Goal: Task Accomplishment & Management: Manage account settings

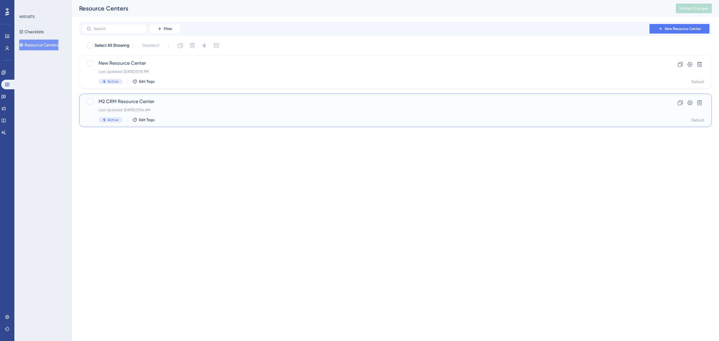
click at [238, 107] on div "Last Updated: [DATE] 07:54 AM" at bounding box center [372, 109] width 546 height 5
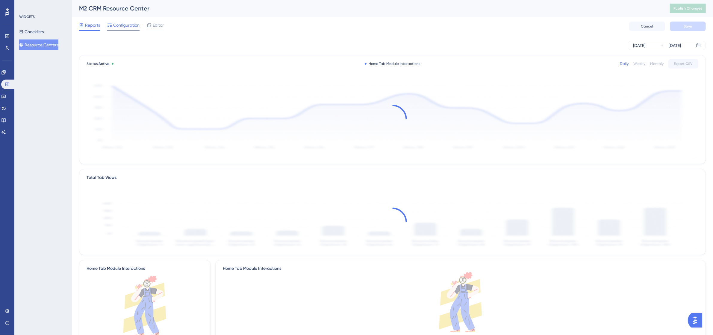
click at [124, 27] on span "Configuration" at bounding box center [126, 25] width 26 height 7
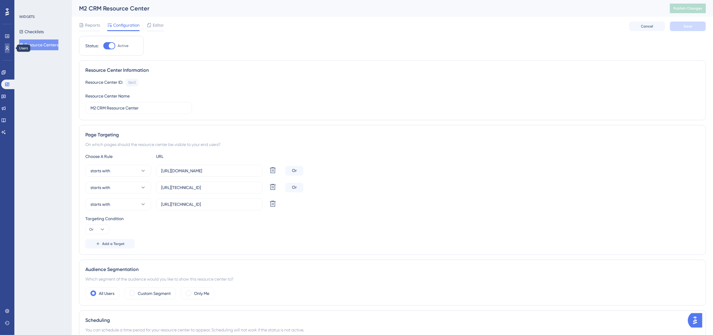
click at [10, 46] on link at bounding box center [7, 48] width 5 height 10
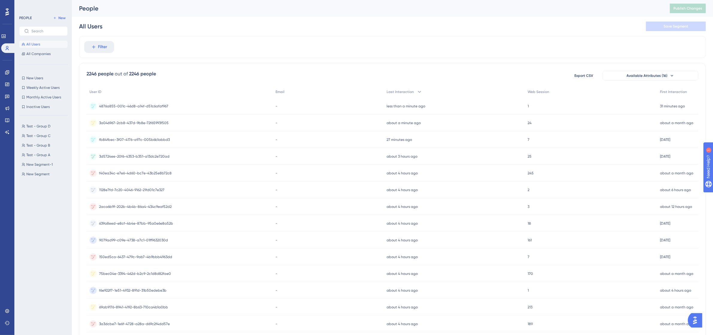
click at [13, 312] on div "Performance Users Engagement Widgets Feedback Product Updates Knowledge Base AI…" at bounding box center [7, 167] width 14 height 335
click at [8, 312] on icon at bounding box center [7, 311] width 4 height 4
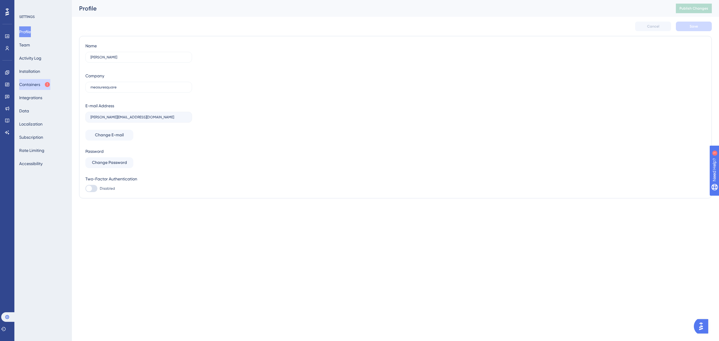
click at [50, 84] on icon at bounding box center [47, 84] width 5 height 5
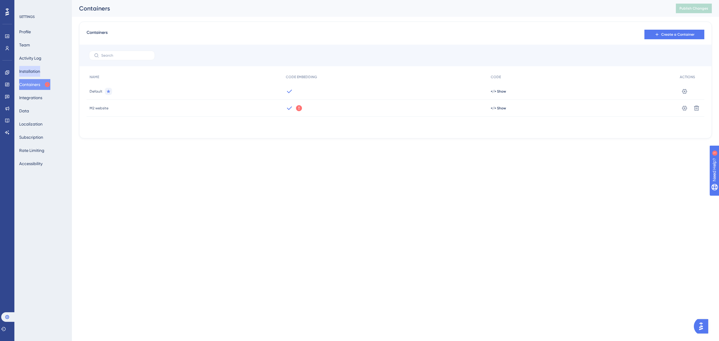
click at [36, 70] on button "Installation" at bounding box center [29, 71] width 21 height 11
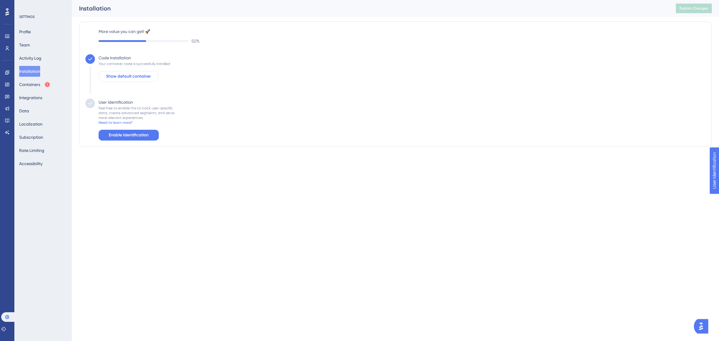
click at [128, 80] on span "Show default container" at bounding box center [128, 76] width 45 height 7
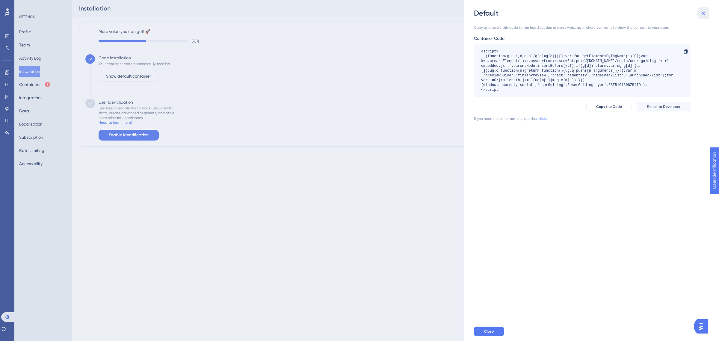
click at [702, 12] on icon at bounding box center [703, 13] width 4 height 4
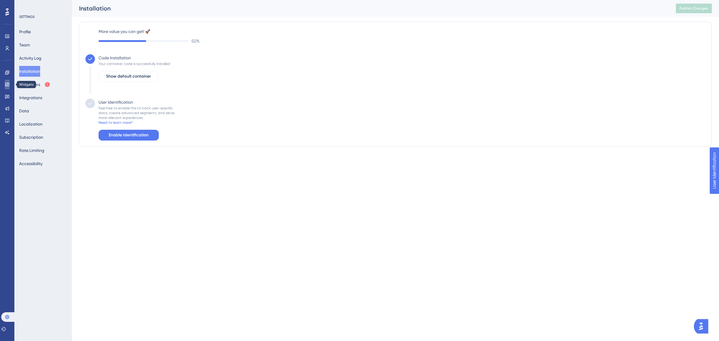
click at [9, 87] on link at bounding box center [7, 85] width 5 height 10
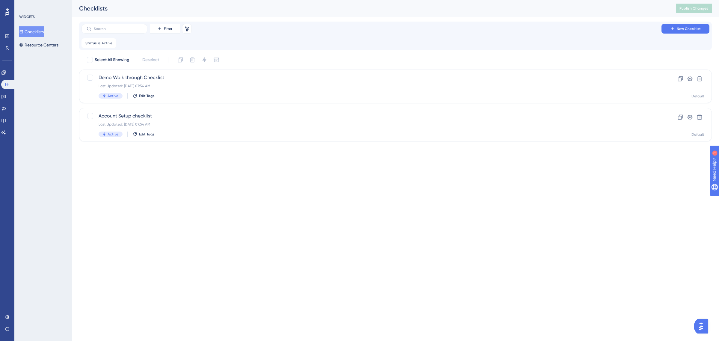
click at [59, 52] on div "WIDGETS Checklists Resource Centers" at bounding box center [42, 170] width 57 height 341
click at [57, 49] on button "Resource Centers" at bounding box center [38, 45] width 39 height 11
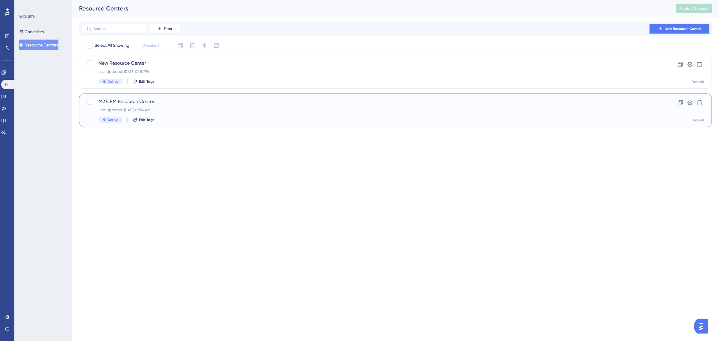
click at [252, 113] on div "M2 CRM Resource Center Last Updated: [DATE] 07:54 AM Active Edit Tags" at bounding box center [372, 110] width 546 height 25
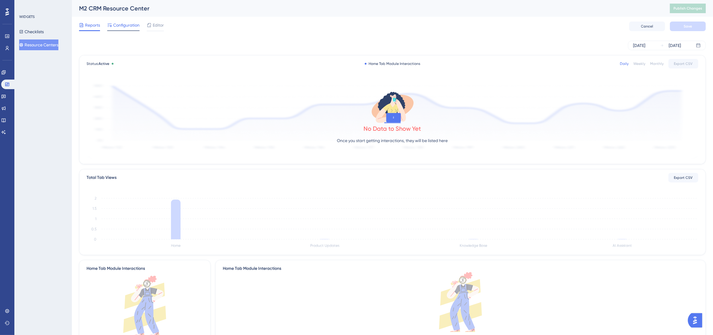
click at [125, 28] on span "Configuration" at bounding box center [126, 25] width 26 height 7
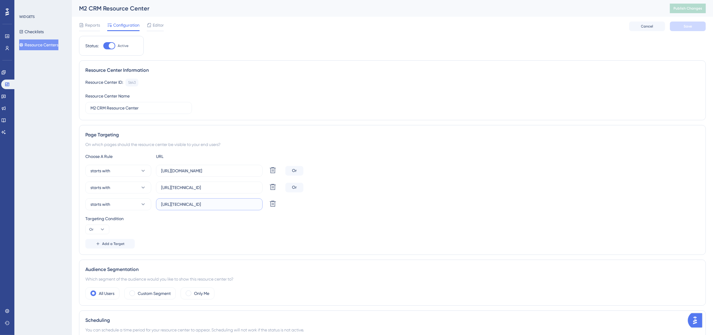
click at [207, 206] on input "[URL][TECHNICAL_ID]" at bounding box center [209, 204] width 96 height 7
click at [219, 208] on input "[URL][TECHNICAL_ID]" at bounding box center [209, 204] width 96 height 7
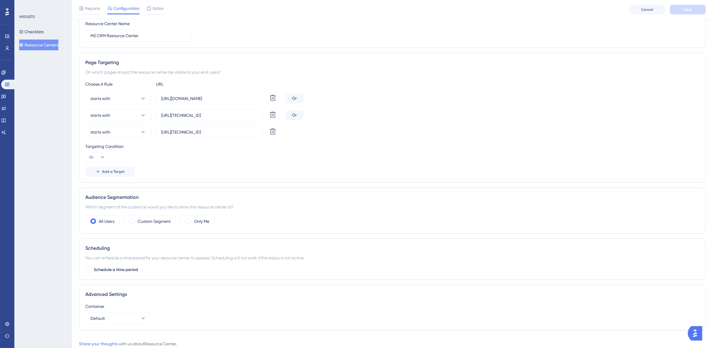
scroll to position [94, 0]
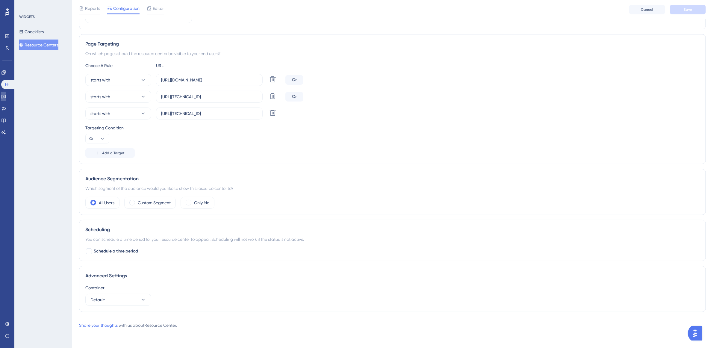
click at [6, 99] on link at bounding box center [3, 97] width 5 height 10
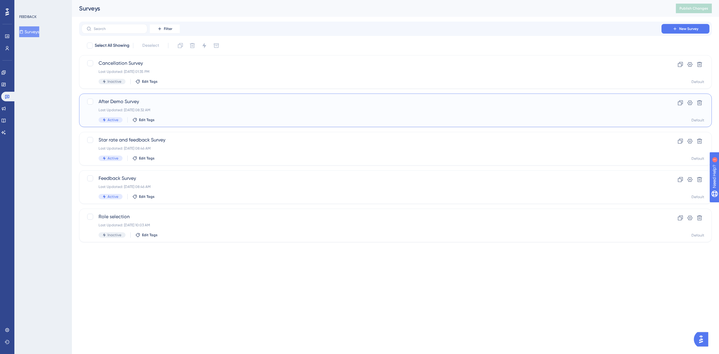
click at [238, 116] on div "After Demo Survey Last Updated: [DATE] 08:32 AM Active Edit Tags" at bounding box center [372, 110] width 546 height 25
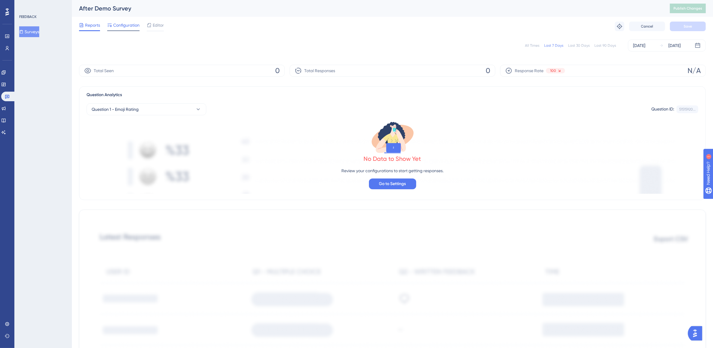
click at [117, 24] on span "Configuration" at bounding box center [126, 25] width 26 height 7
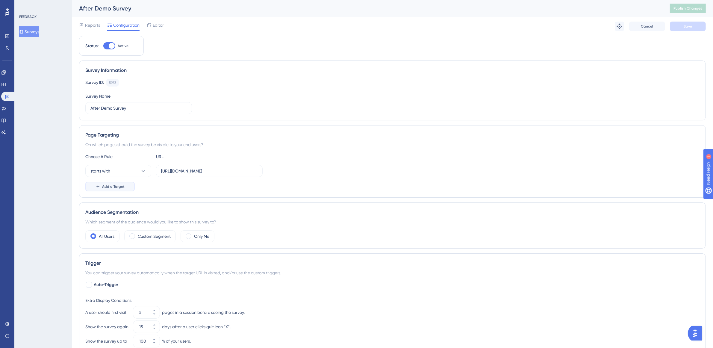
click at [125, 186] on button "Add a Target" at bounding box center [109, 187] width 49 height 10
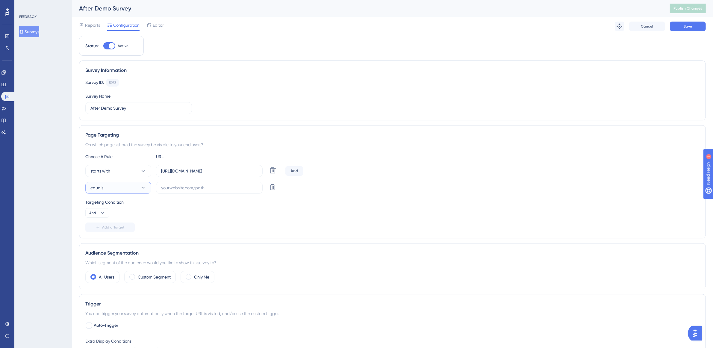
click at [122, 188] on button "equals" at bounding box center [118, 188] width 66 height 12
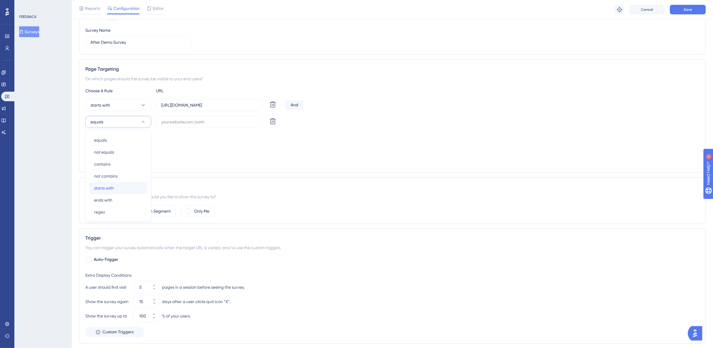
click at [118, 187] on div "starts with starts with" at bounding box center [118, 188] width 49 height 12
drag, startPoint x: 228, startPoint y: 104, endPoint x: 290, endPoint y: 108, distance: 61.5
click at [290, 108] on div "starts with [URL][DOMAIN_NAME] Delete And" at bounding box center [392, 105] width 614 height 12
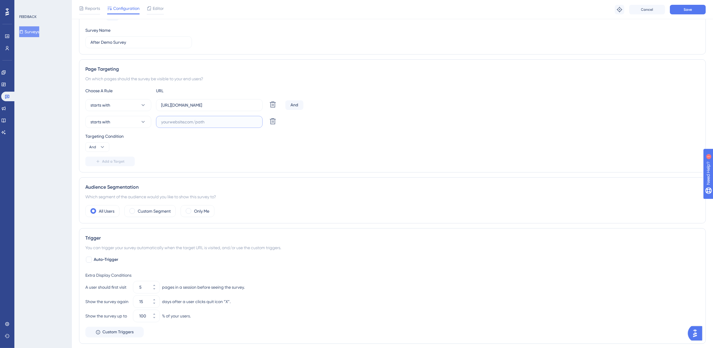
click at [222, 119] on input "text" at bounding box center [209, 122] width 96 height 7
paste input "[URL][TECHNICAL_ID]"
type input "[URL][TECHNICAL_ID]"
click at [99, 149] on icon at bounding box center [102, 147] width 6 height 6
click at [103, 176] on div "Or Or" at bounding box center [97, 176] width 11 height 12
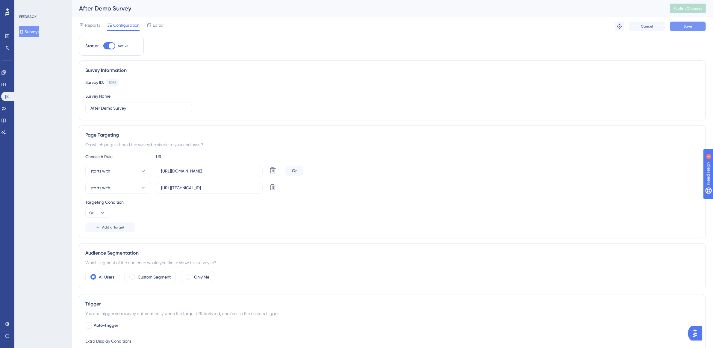
click at [682, 29] on button "Save" at bounding box center [688, 27] width 36 height 10
click at [703, 11] on button "Publish Changes" at bounding box center [688, 9] width 36 height 10
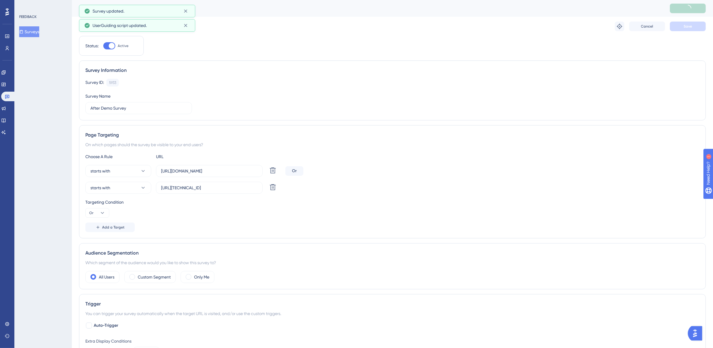
click at [39, 34] on button "Surveys" at bounding box center [29, 31] width 20 height 11
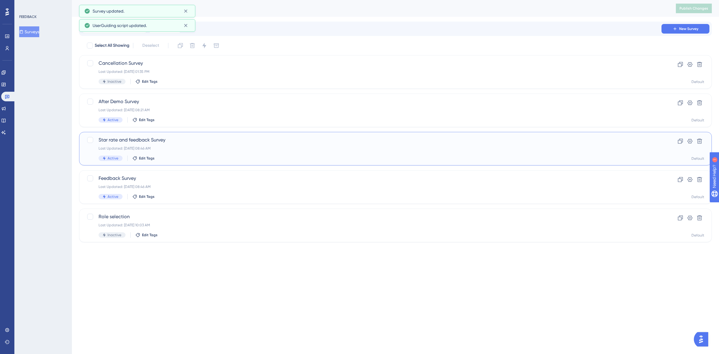
click at [211, 143] on span "Star rate and feedback Survey" at bounding box center [372, 139] width 546 height 7
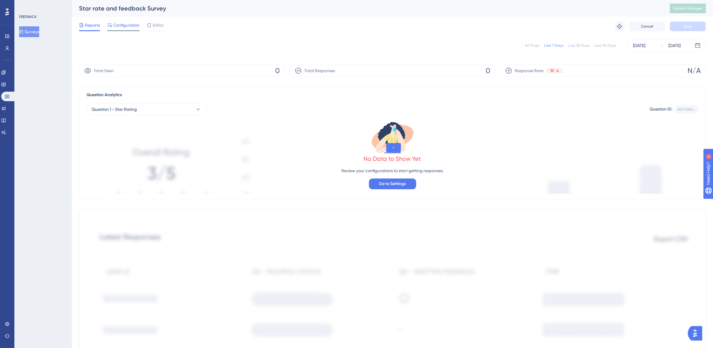
click at [132, 30] on div at bounding box center [123, 30] width 32 height 1
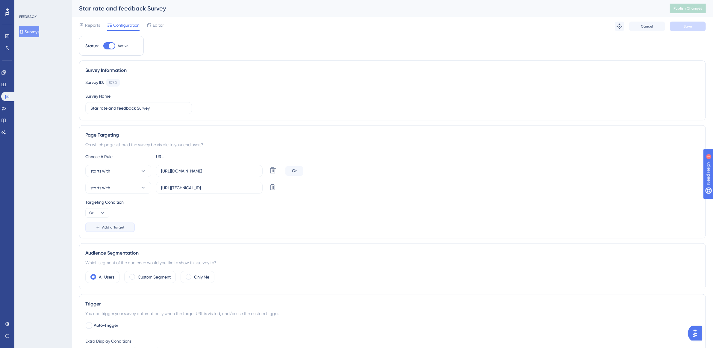
click at [116, 228] on span "Add a Target" at bounding box center [113, 227] width 22 height 5
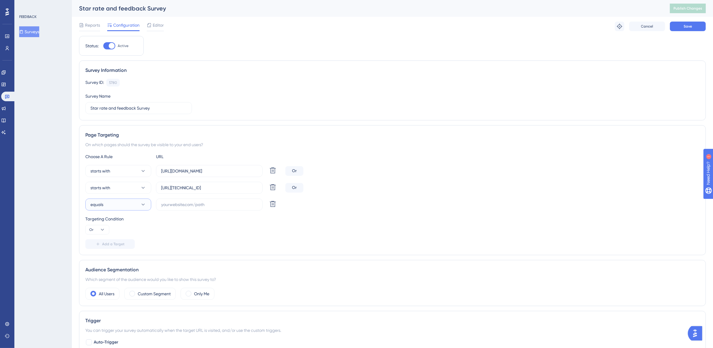
click at [130, 205] on button "equals" at bounding box center [118, 205] width 66 height 12
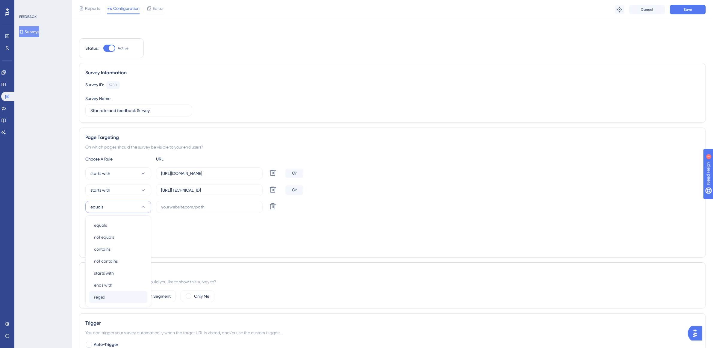
scroll to position [85, 0]
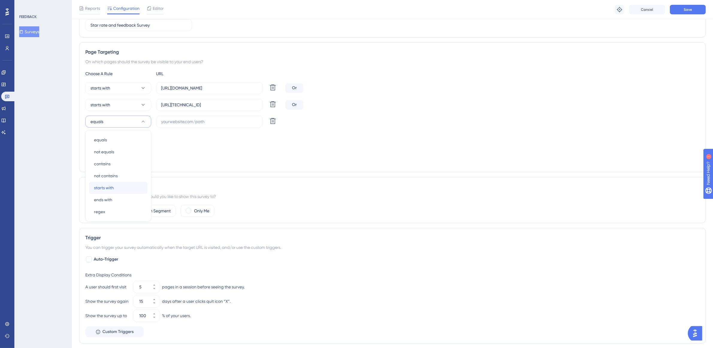
click at [126, 186] on div "starts with starts with" at bounding box center [118, 188] width 49 height 12
click at [196, 123] on input "text" at bounding box center [209, 121] width 96 height 7
paste input "[URL][TECHNICAL_ID]"
drag, startPoint x: 243, startPoint y: 123, endPoint x: 216, endPoint y: 123, distance: 26.6
click at [216, 123] on input "[URL][TECHNICAL_ID]" at bounding box center [209, 121] width 96 height 7
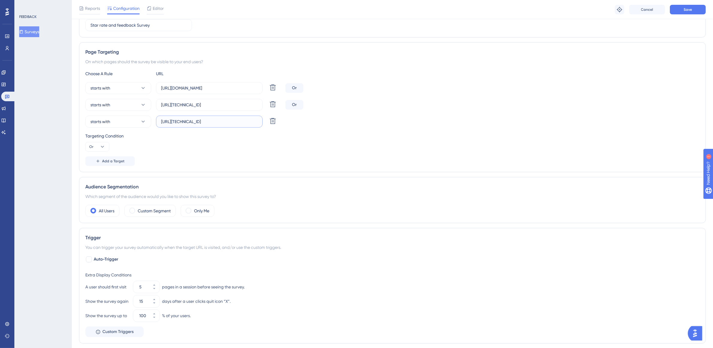
drag, startPoint x: 219, startPoint y: 119, endPoint x: 207, endPoint y: 123, distance: 12.5
click at [207, 123] on input "[URL][TECHNICAL_ID]" at bounding box center [209, 121] width 96 height 7
type input "[URL][TECHNICAL_ID]"
click at [214, 108] on input "[URL][TECHNICAL_ID]" at bounding box center [209, 105] width 96 height 7
paste input "crm/"
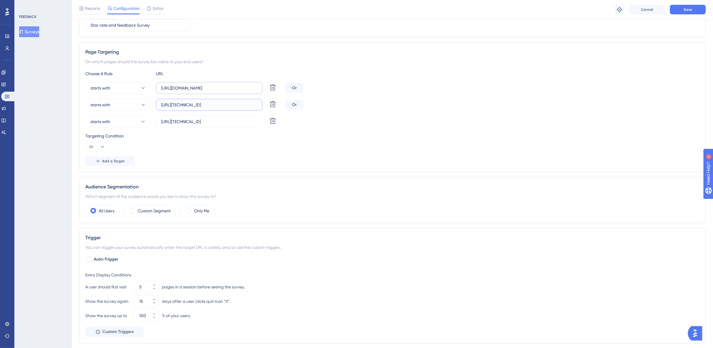
type input "[URL][TECHNICAL_ID]"
click at [244, 88] on input "[URL][DOMAIN_NAME]" at bounding box center [209, 88] width 96 height 7
paste input "crm/"
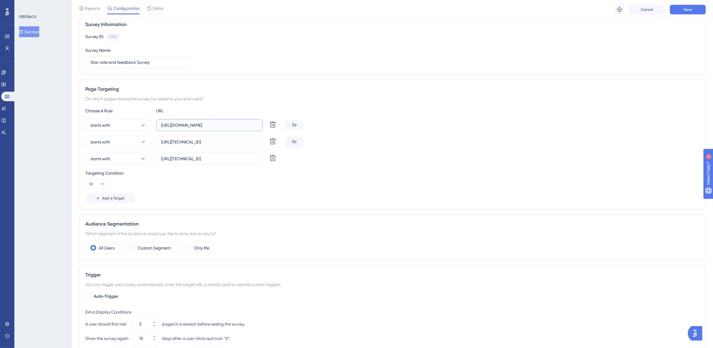
scroll to position [0, 0]
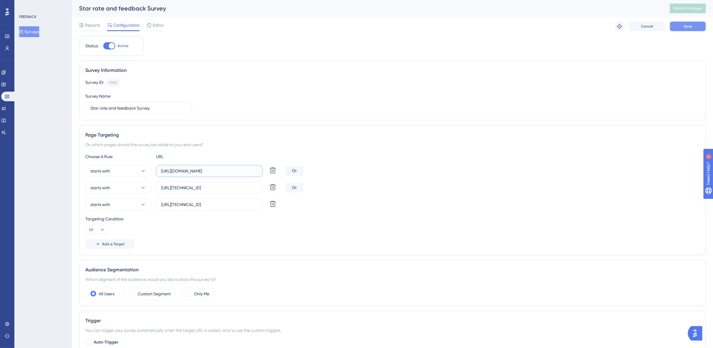
type input "[URL][DOMAIN_NAME]"
click at [687, 30] on button "Save" at bounding box center [688, 27] width 36 height 10
click at [692, 10] on span "Publish Changes" at bounding box center [687, 8] width 29 height 5
click at [39, 31] on button "Surveys" at bounding box center [29, 31] width 20 height 11
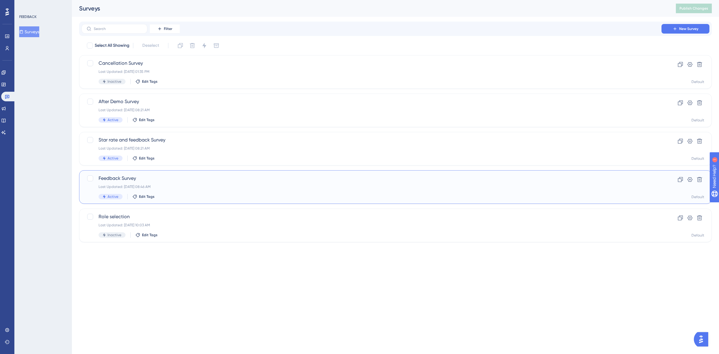
click at [258, 189] on div "Last Updated: [DATE] 08:46 AM" at bounding box center [372, 186] width 546 height 5
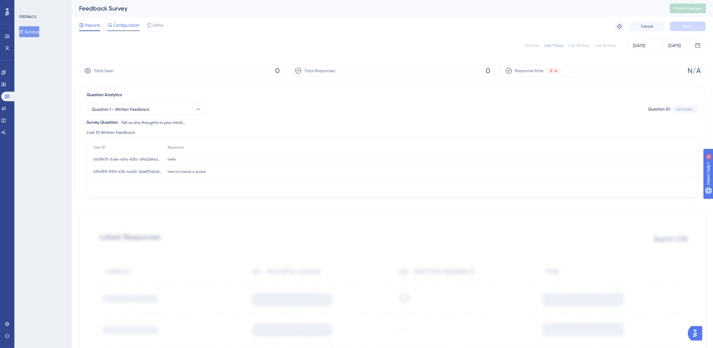
click at [128, 26] on span "Configuration" at bounding box center [126, 25] width 26 height 7
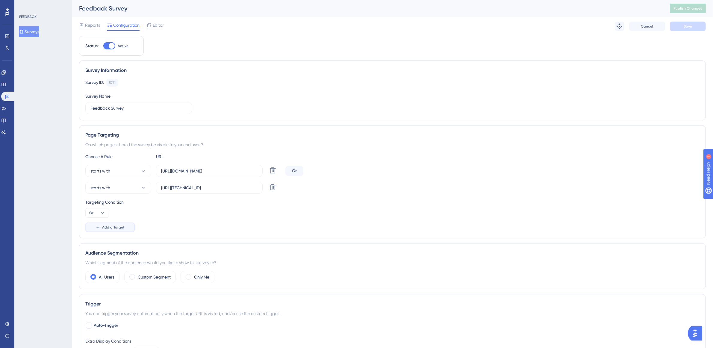
click at [110, 226] on span "Add a Target" at bounding box center [113, 227] width 22 height 5
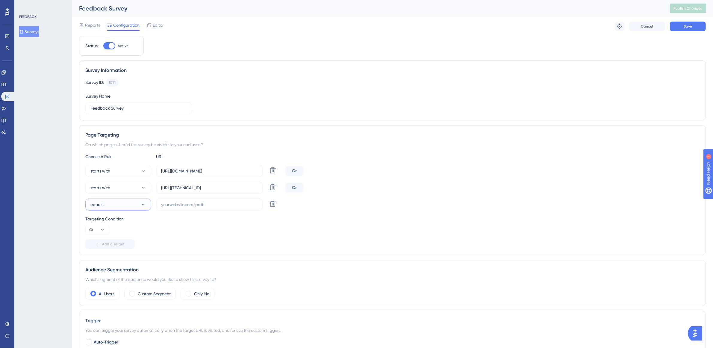
click at [123, 209] on button "equals" at bounding box center [118, 205] width 66 height 12
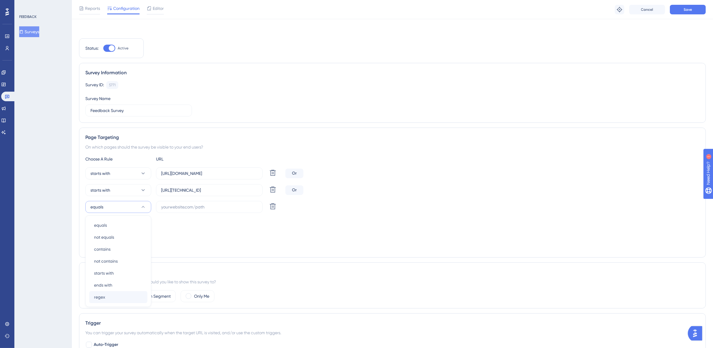
scroll to position [85, 0]
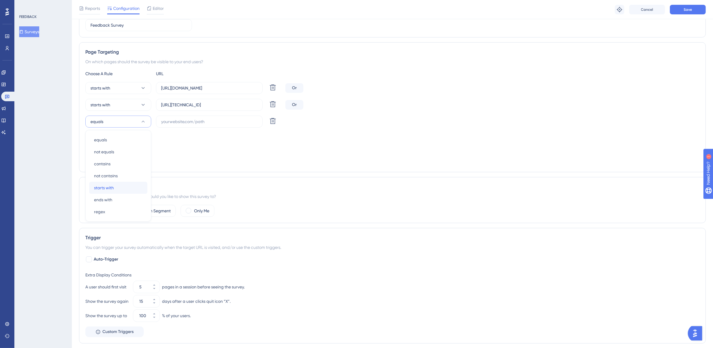
click at [120, 188] on div "starts with starts with" at bounding box center [118, 188] width 49 height 12
click at [223, 120] on input "text" at bounding box center [209, 121] width 96 height 7
type input "v"
paste input "crm/"
type input "crm/"
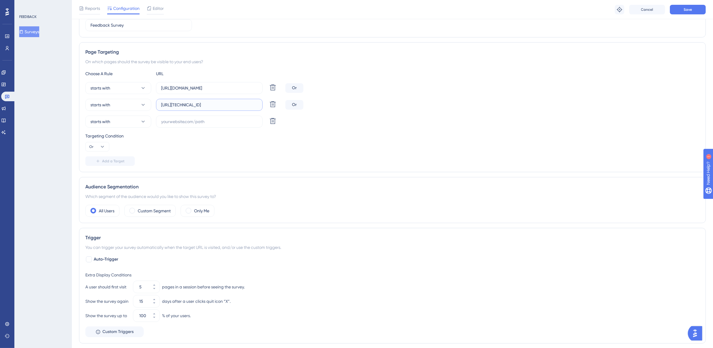
click at [226, 104] on input "[URL][TECHNICAL_ID]" at bounding box center [209, 105] width 96 height 7
paste input "crm/"
type input "[URL][TECHNICAL_ID]"
click at [241, 86] on input "[URL][DOMAIN_NAME]" at bounding box center [209, 88] width 96 height 7
paste input "crm/"
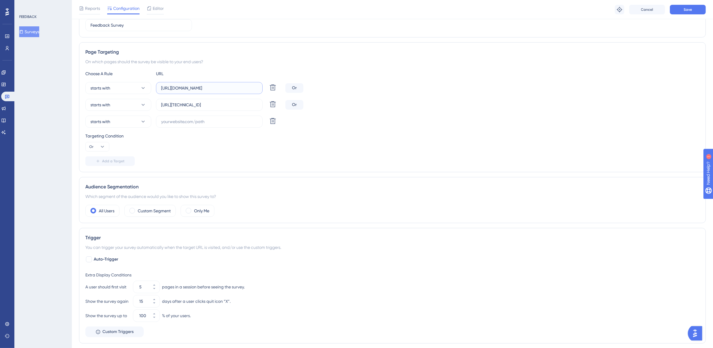
type input "[URL][DOMAIN_NAME]"
click at [213, 129] on div "Choose A Rule URL starts with [URL][DOMAIN_NAME] Delete Or starts with [URL][TE…" at bounding box center [392, 118] width 614 height 96
click at [216, 124] on input "text" at bounding box center [209, 121] width 96 height 7
click at [229, 123] on input "text" at bounding box center [209, 121] width 96 height 7
paste input "[URL][TECHNICAL_ID]"
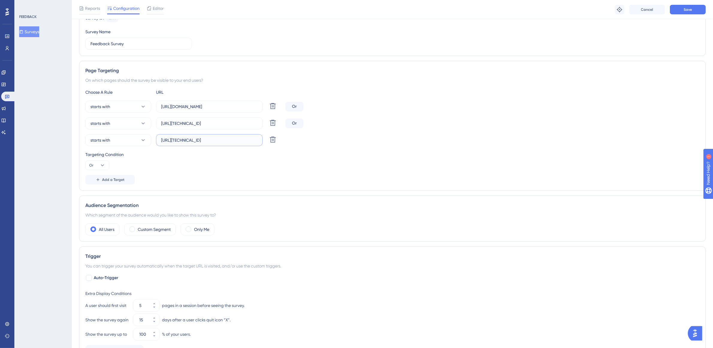
scroll to position [0, 0]
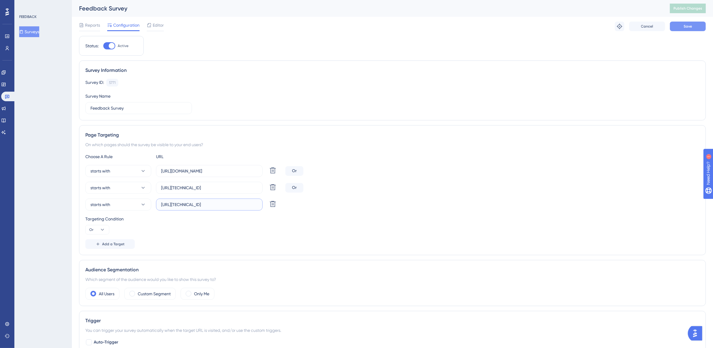
type input "[URL][TECHNICAL_ID]"
click at [689, 27] on span "Save" at bounding box center [688, 26] width 8 height 5
click at [697, 10] on span "Publish Changes" at bounding box center [687, 8] width 29 height 5
click at [39, 28] on button "Surveys" at bounding box center [29, 31] width 20 height 11
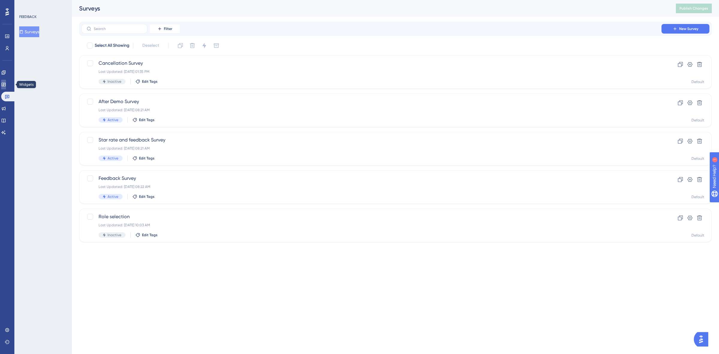
click at [5, 84] on icon at bounding box center [3, 84] width 5 height 5
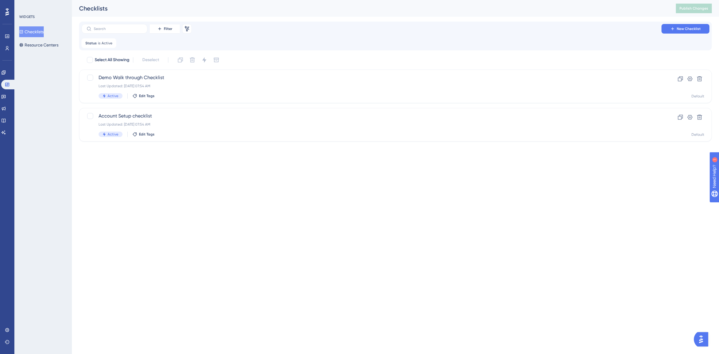
click at [44, 33] on button "Checklists" at bounding box center [31, 31] width 25 height 11
click at [46, 40] on button "Resource Centers" at bounding box center [38, 45] width 39 height 11
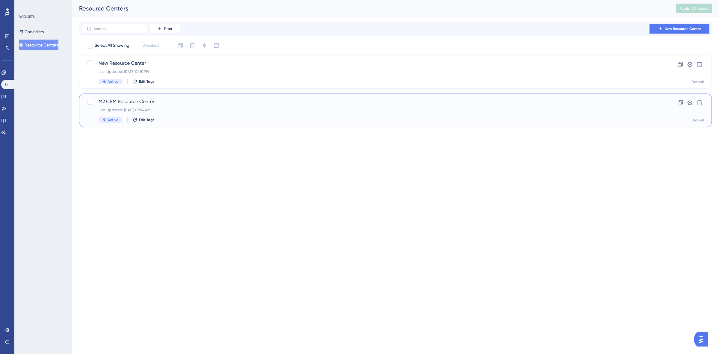
click at [213, 106] on div "M2 CRM Resource Center Last Updated: [DATE] 07:54 AM Active Edit Tags" at bounding box center [372, 110] width 546 height 25
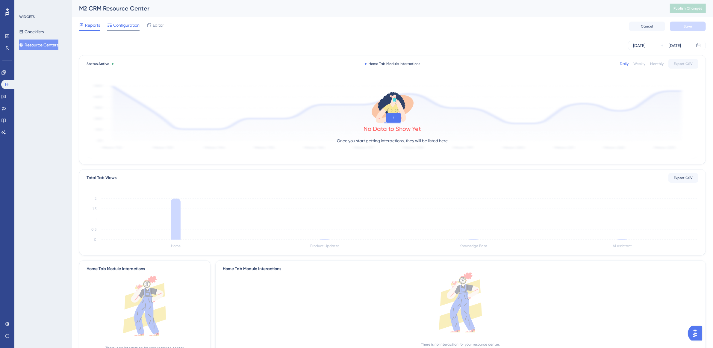
click at [129, 24] on span "Configuration" at bounding box center [126, 25] width 26 height 7
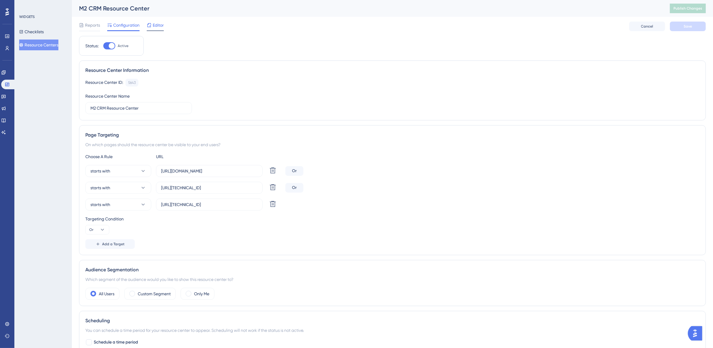
click at [152, 25] on div "Editor" at bounding box center [155, 25] width 17 height 7
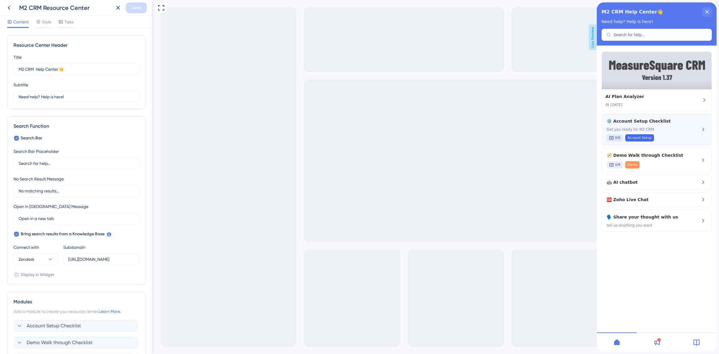
click at [668, 131] on span "Get you ready for M2 CRM" at bounding box center [646, 129] width 80 height 5
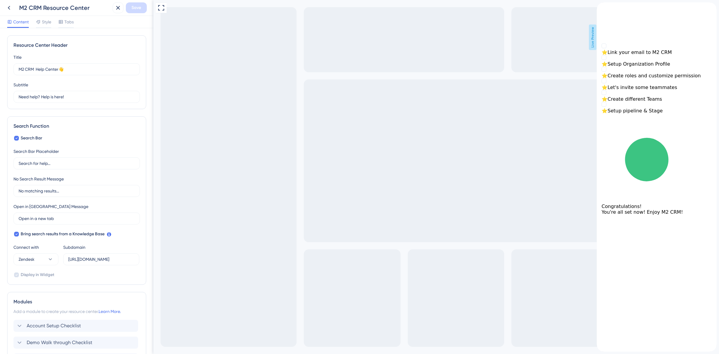
click at [601, 7] on icon "back to header" at bounding box center [599, 4] width 4 height 5
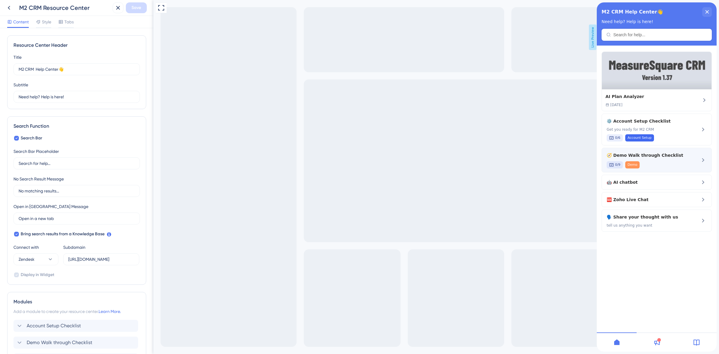
click at [647, 163] on div "0/9 Demo" at bounding box center [646, 164] width 80 height 7
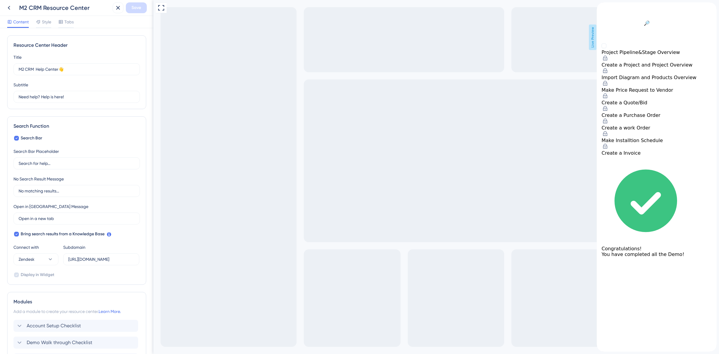
click at [601, 7] on icon "back to header" at bounding box center [598, 4] width 5 height 5
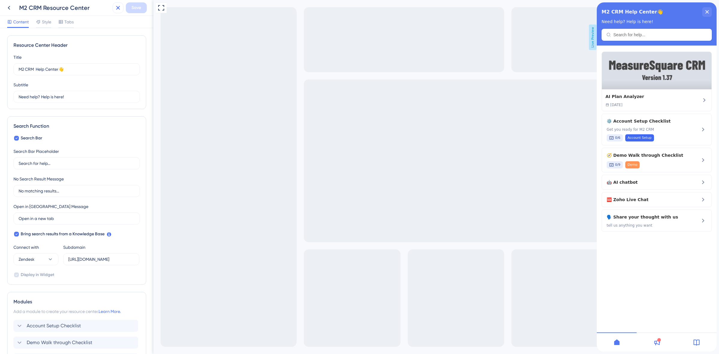
click at [114, 7] on button at bounding box center [118, 7] width 11 height 11
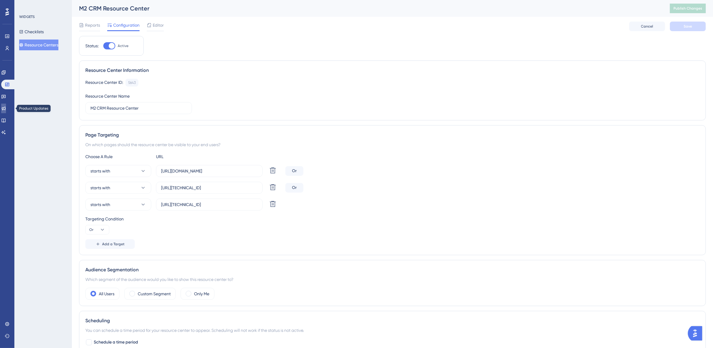
click at [6, 106] on icon at bounding box center [3, 108] width 5 height 5
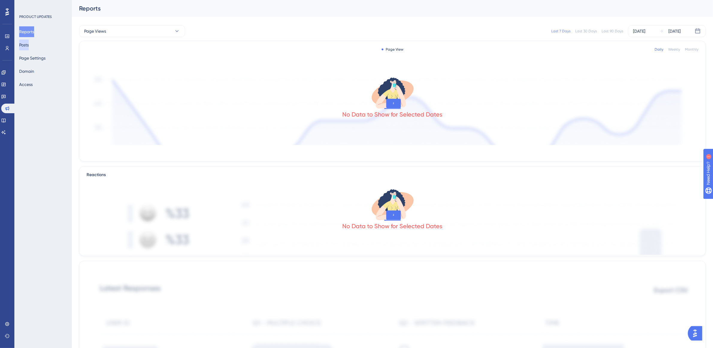
click at [29, 43] on button "Posts" at bounding box center [24, 45] width 10 height 11
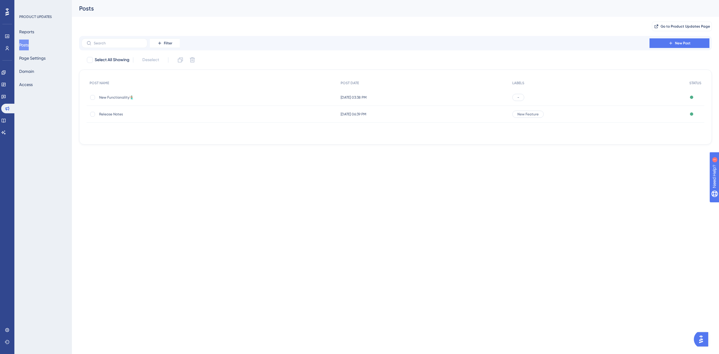
click at [216, 98] on div "New Functionality🧜🏽‍♂️ New Functionality🧜🏽‍♂️" at bounding box center [212, 97] width 251 height 17
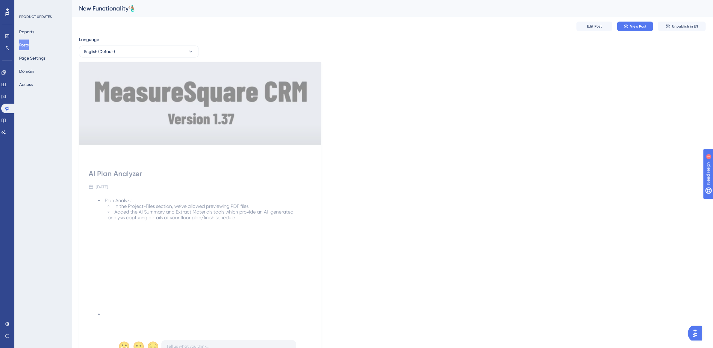
click at [602, 21] on div "Edit Post View Post Unpublish in EN" at bounding box center [392, 26] width 627 height 19
click at [607, 20] on div "Edit Post View Post Unpublish in EN" at bounding box center [392, 26] width 627 height 19
click at [605, 26] on button "Edit Post" at bounding box center [594, 27] width 36 height 10
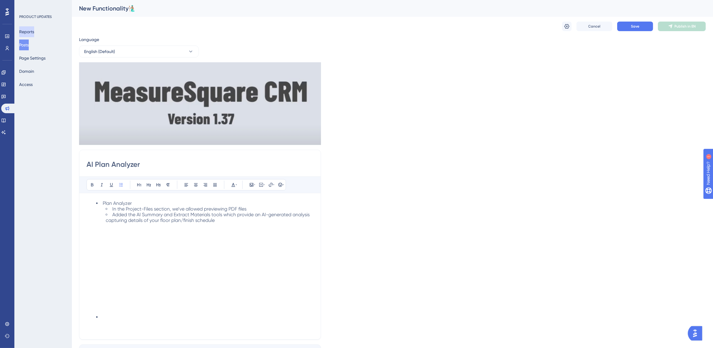
click at [32, 30] on button "Reports" at bounding box center [26, 31] width 15 height 11
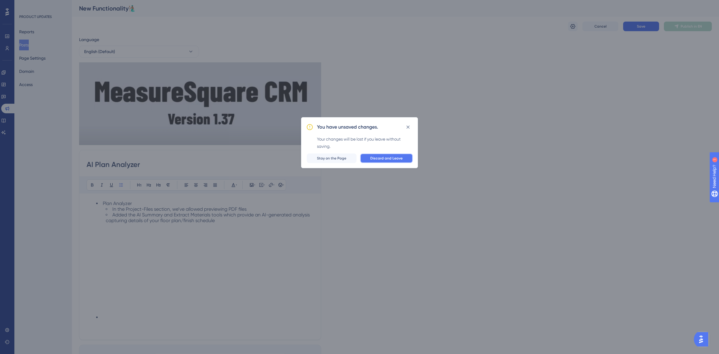
click at [385, 162] on button "Discard and Leave" at bounding box center [386, 158] width 53 height 10
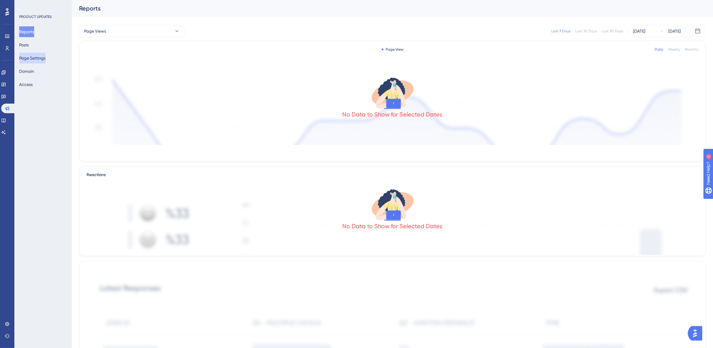
click at [28, 53] on button "Page Settings" at bounding box center [32, 58] width 26 height 11
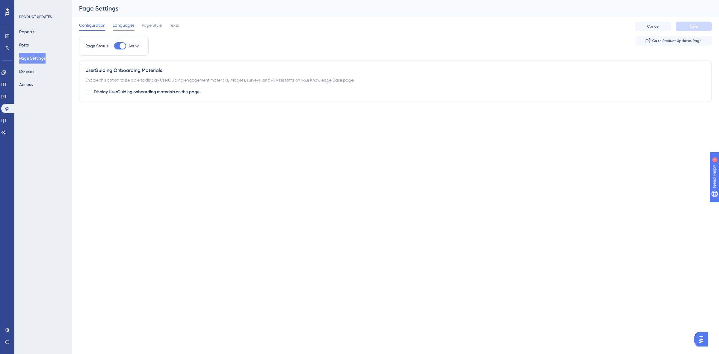
click at [123, 26] on span "Languages" at bounding box center [124, 25] width 22 height 7
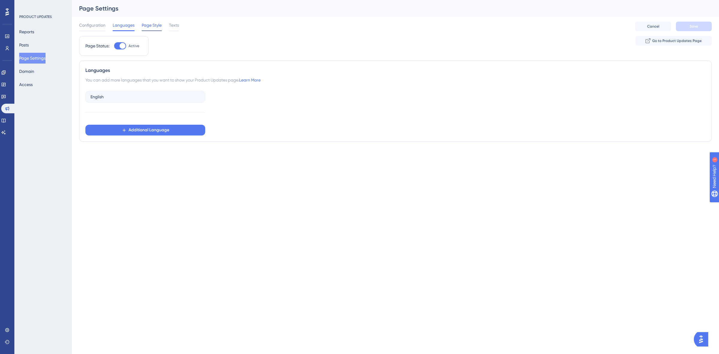
click at [153, 25] on span "Page Style" at bounding box center [152, 25] width 20 height 7
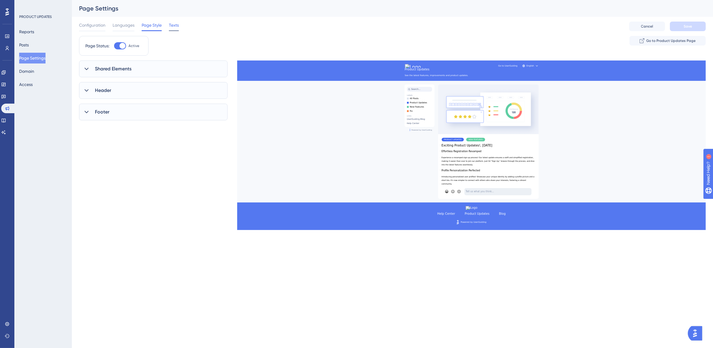
click at [175, 23] on span "Texts" at bounding box center [174, 25] width 10 height 7
click at [87, 23] on span "Configuration" at bounding box center [92, 25] width 26 height 7
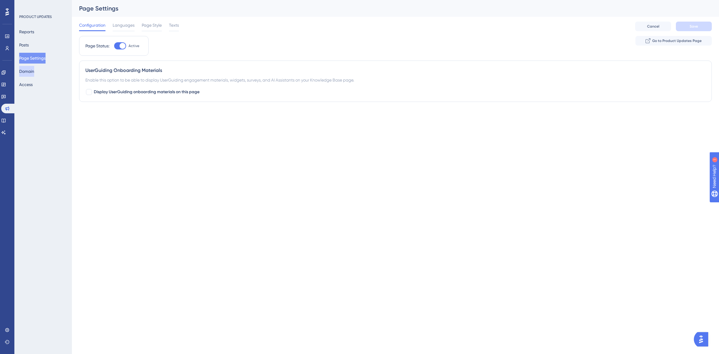
click at [34, 71] on button "Domain" at bounding box center [26, 71] width 15 height 11
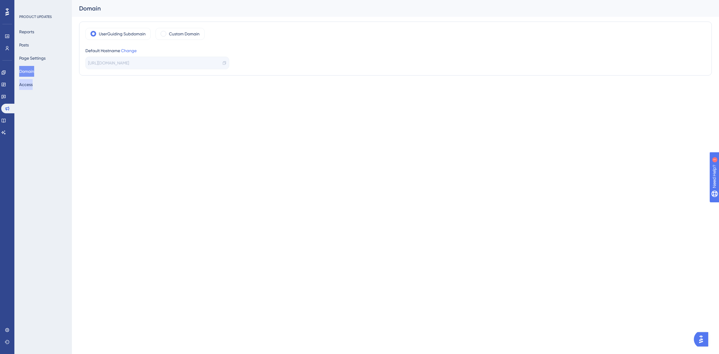
click at [33, 88] on button "Access" at bounding box center [25, 84] width 13 height 11
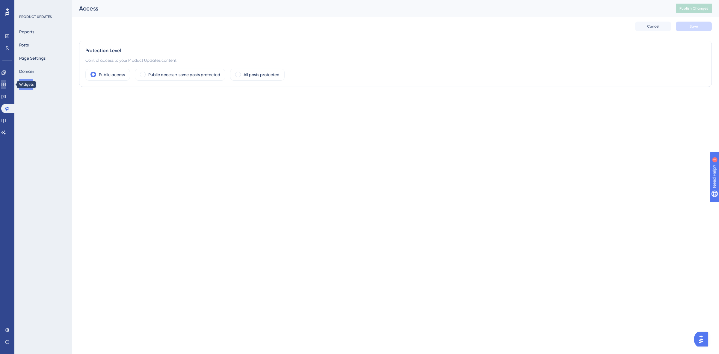
click at [6, 84] on icon at bounding box center [3, 84] width 5 height 5
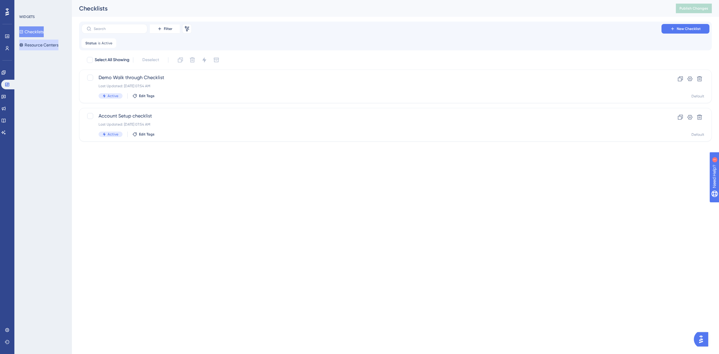
click at [42, 46] on button "Resource Centers" at bounding box center [38, 45] width 39 height 11
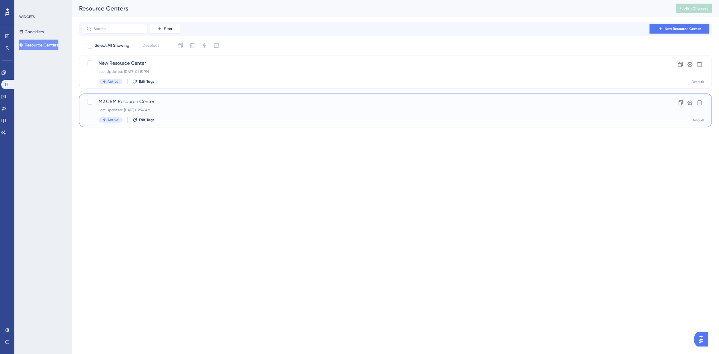
click at [213, 117] on div "Active Edit Tags" at bounding box center [372, 119] width 546 height 5
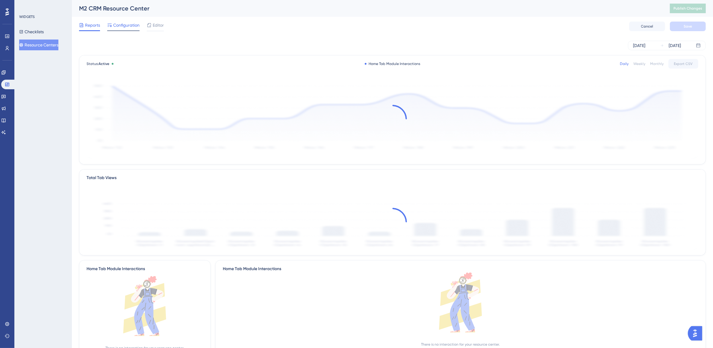
click at [129, 29] on div "Configuration" at bounding box center [123, 27] width 32 height 10
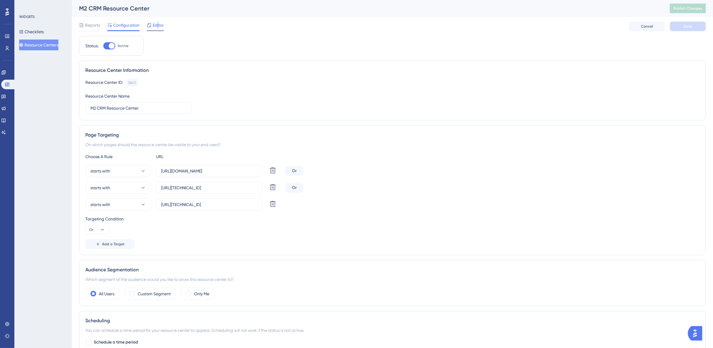
click at [158, 23] on span "Editor" at bounding box center [158, 25] width 11 height 7
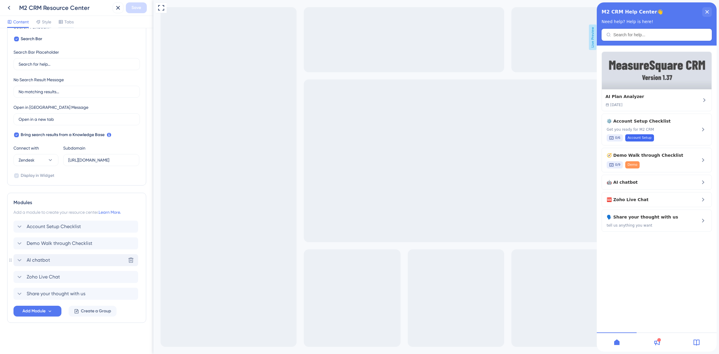
click at [89, 262] on div "AI chatbot Delete" at bounding box center [75, 260] width 125 height 12
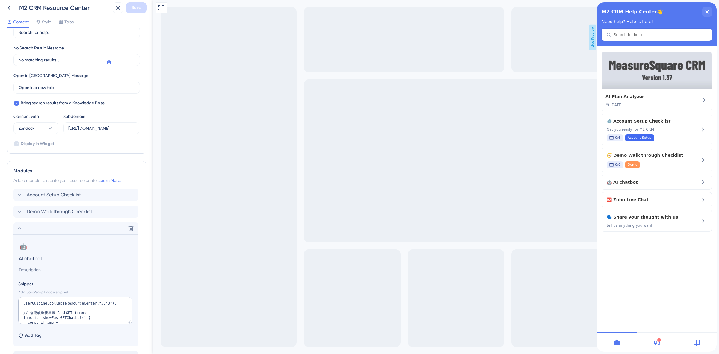
scroll to position [211, 0]
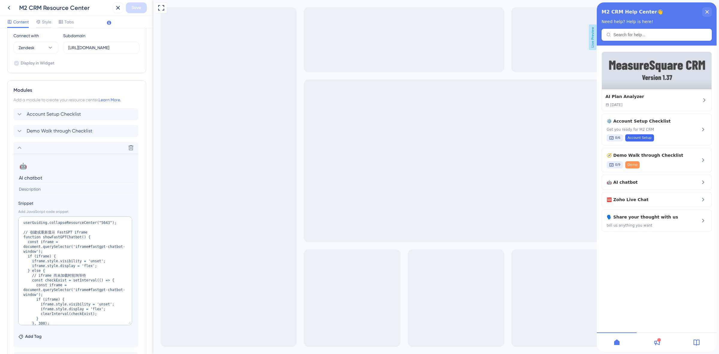
drag, startPoint x: 129, startPoint y: 239, endPoint x: 121, endPoint y: 327, distance: 88.1
click at [122, 325] on textarea "userGuiding.collapseResourceCenter("5643"); // 创建或重新显示 FastGPT iframe function …" at bounding box center [75, 270] width 114 height 109
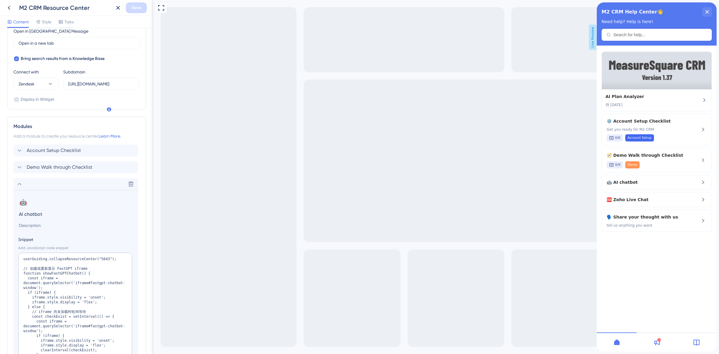
scroll to position [187, 0]
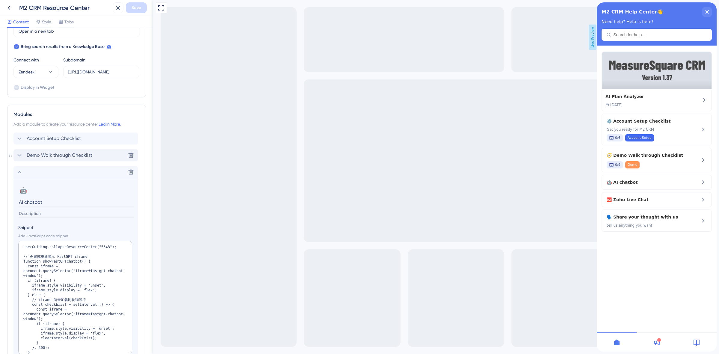
click at [26, 151] on div "Demo Walk through Checklist Delete" at bounding box center [75, 155] width 125 height 12
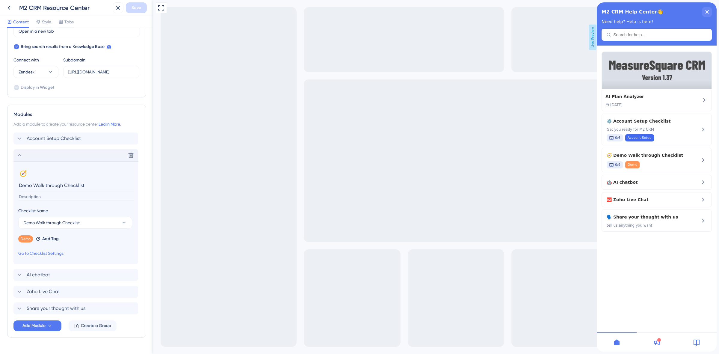
click at [21, 154] on icon at bounding box center [19, 155] width 7 height 7
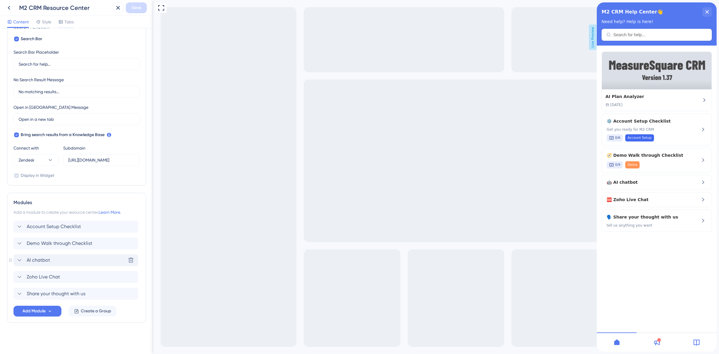
click at [66, 262] on div "AI chatbot Delete" at bounding box center [75, 260] width 125 height 12
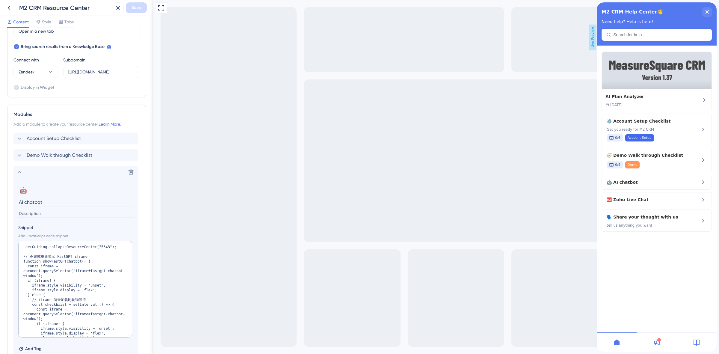
drag, startPoint x: 127, startPoint y: 266, endPoint x: 134, endPoint y: 338, distance: 72.8
click at [137, 338] on section "🤖 Change emoji Remove emoji AI chatbot Snippet Add JavaScript code snippet user…" at bounding box center [75, 268] width 125 height 181
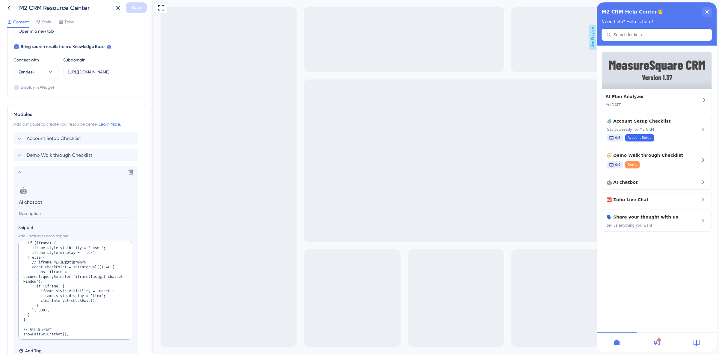
scroll to position [0, 0]
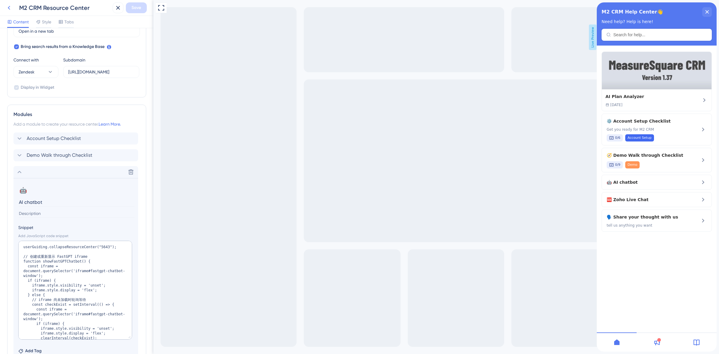
click at [11, 7] on icon at bounding box center [8, 7] width 7 height 7
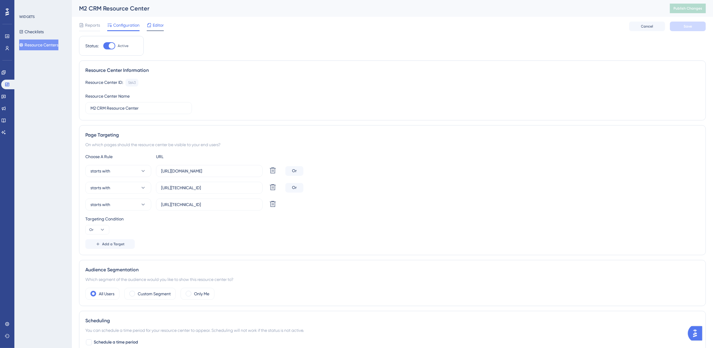
click at [152, 27] on div "Editor" at bounding box center [155, 25] width 17 height 7
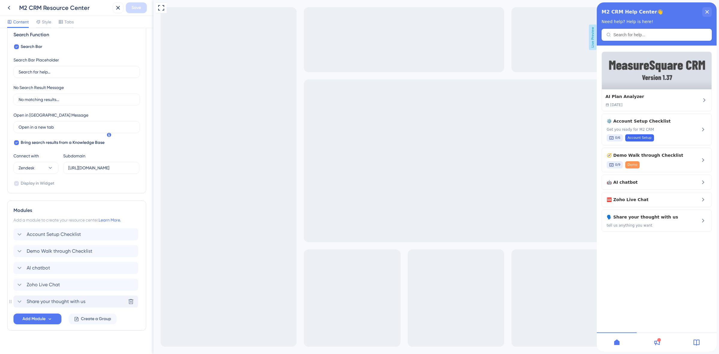
scroll to position [99, 0]
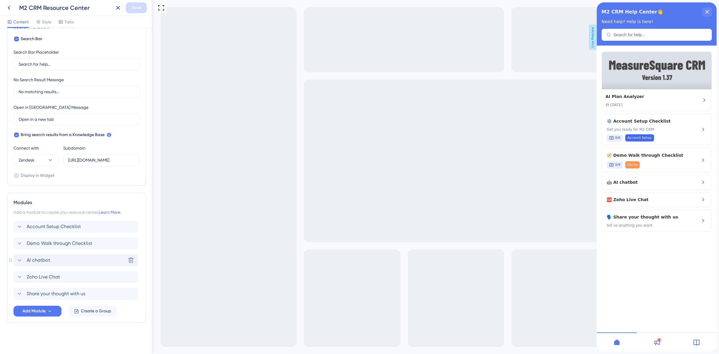
click at [72, 261] on div "AI chatbot Delete" at bounding box center [75, 260] width 125 height 12
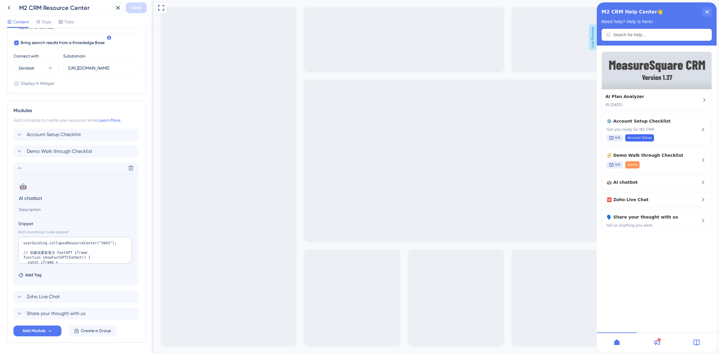
scroll to position [211, 0]
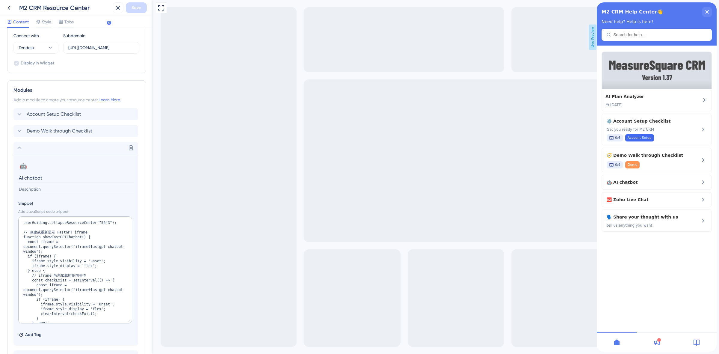
drag, startPoint x: 128, startPoint y: 242, endPoint x: 115, endPoint y: 320, distance: 78.9
click at [120, 323] on textarea "userGuiding.collapseResourceCenter("5643"); // 创建或重新显示 FastGPT iframe function …" at bounding box center [75, 269] width 114 height 107
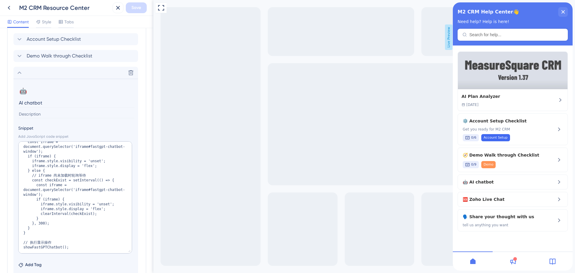
scroll to position [0, 0]
